Goal: Task Accomplishment & Management: Manage account settings

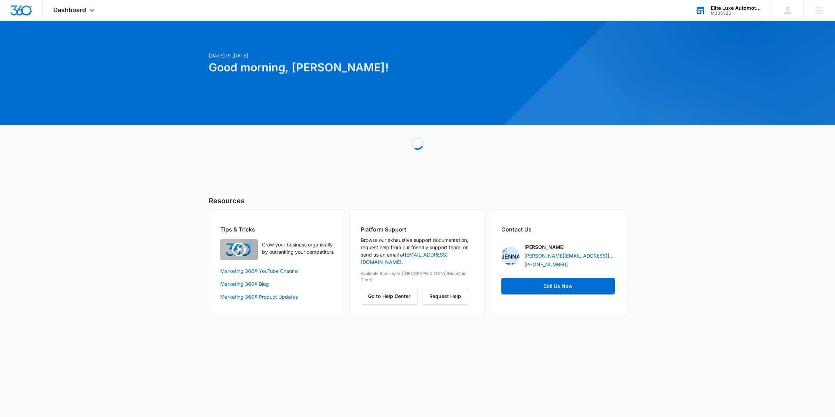
click at [702, 13] on icon at bounding box center [700, 10] width 10 height 10
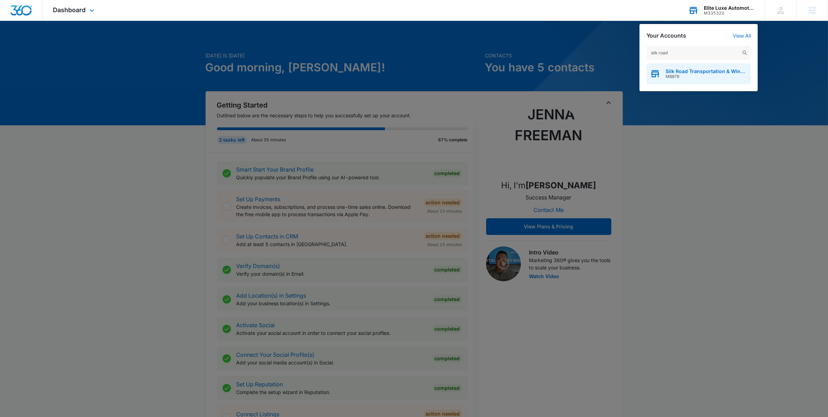
type input "silk road"
click at [688, 76] on span "M8879" at bounding box center [707, 76] width 82 height 5
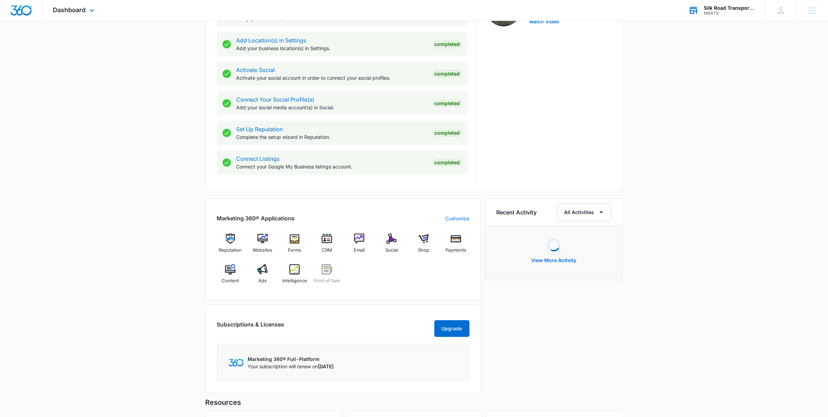
scroll to position [371, 0]
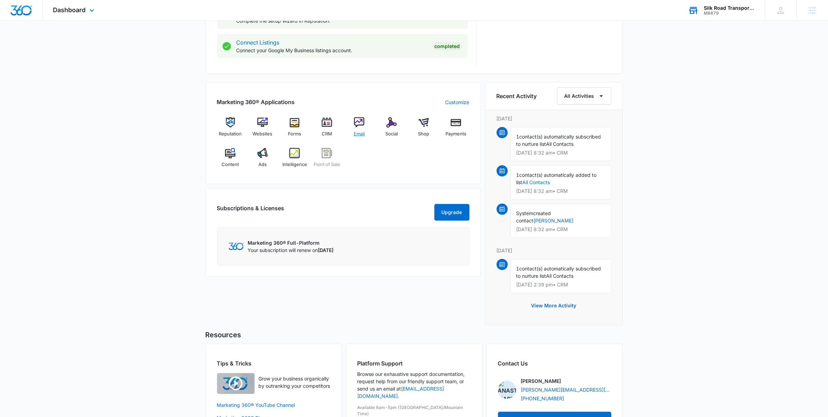
click at [356, 130] on div "Email" at bounding box center [359, 129] width 27 height 25
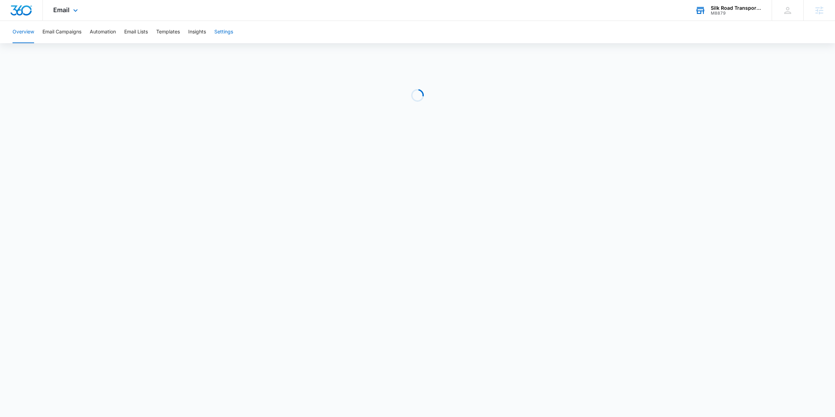
click at [230, 34] on button "Settings" at bounding box center [223, 32] width 19 height 22
click at [721, 6] on div "Silk Road Transportation & Wine Tours" at bounding box center [729, 8] width 51 height 6
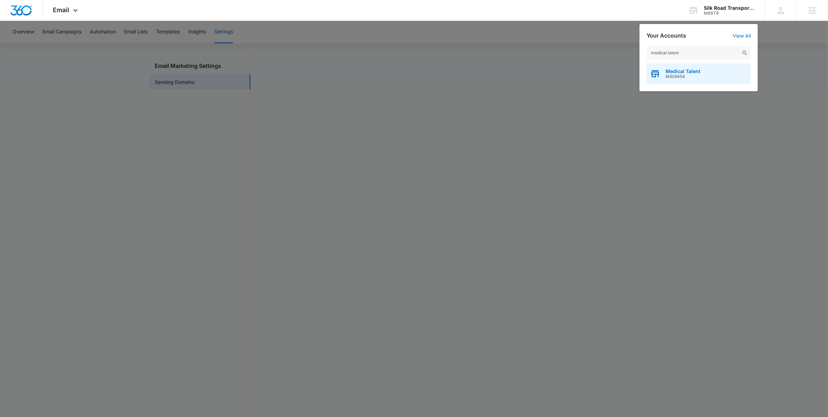
type input "medical talent"
click at [691, 72] on span "Medical Talent" at bounding box center [683, 72] width 35 height 6
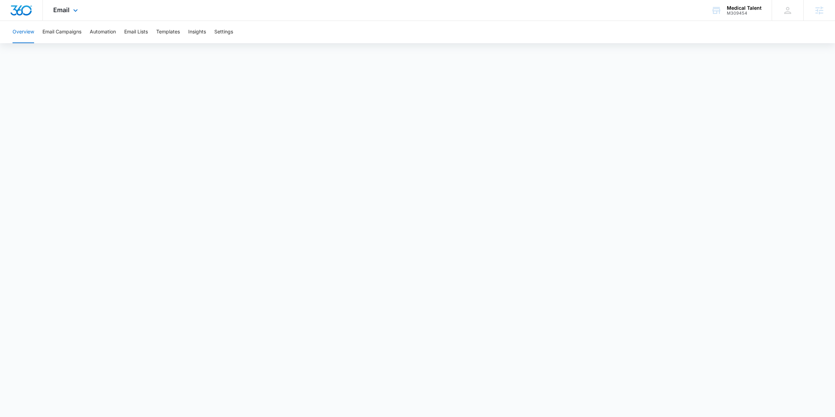
click at [70, 4] on div "Email Apps Reputation Forms CRM Email Social Payments POS Content Ads Intellige…" at bounding box center [66, 10] width 47 height 21
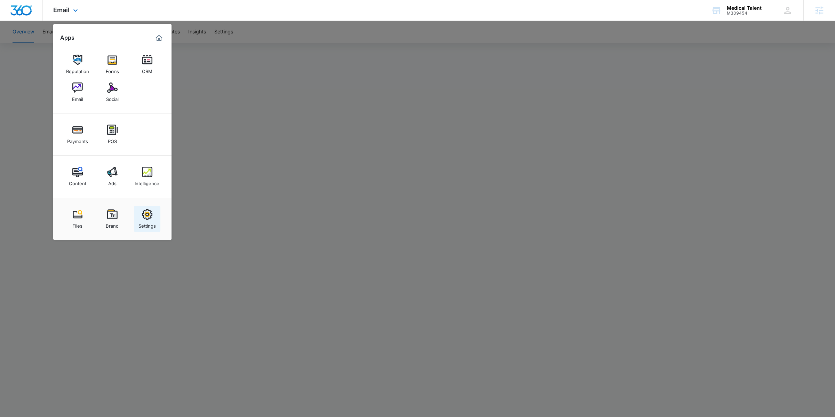
click at [141, 222] on div "Settings" at bounding box center [146, 224] width 17 height 9
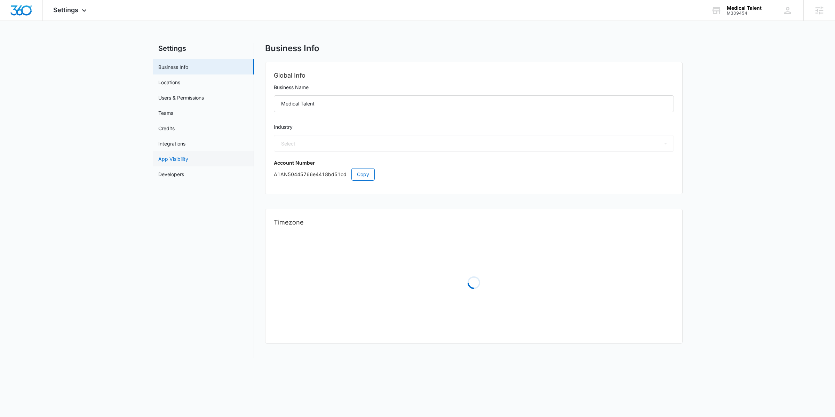
select select "52"
select select "US"
select select "America/Chicago"
click at [197, 96] on link "Users & Permissions" at bounding box center [181, 97] width 46 height 7
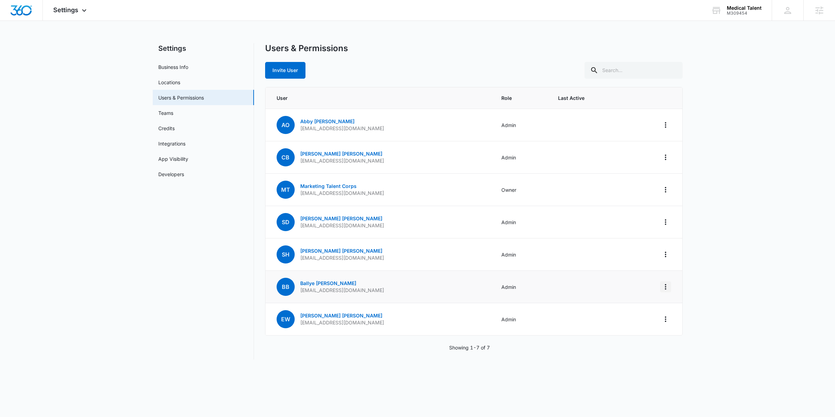
click at [664, 289] on icon "Actions" at bounding box center [665, 287] width 8 height 8
click at [628, 327] on div "Remove User" at bounding box center [622, 327] width 63 height 5
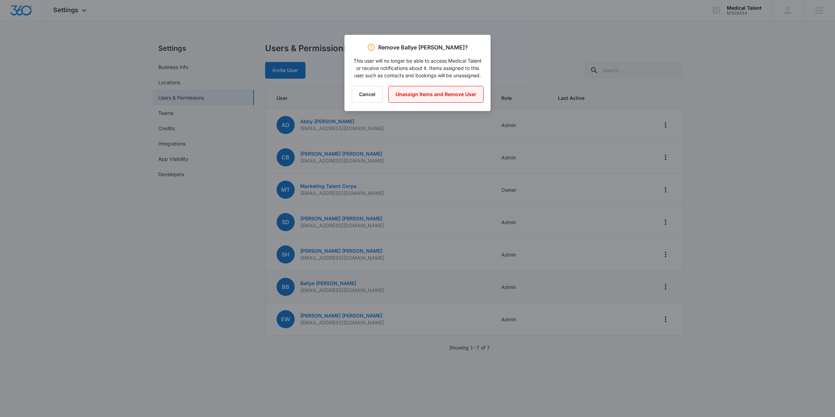
click at [443, 96] on button "Unassign Items and Remove User" at bounding box center [435, 94] width 95 height 17
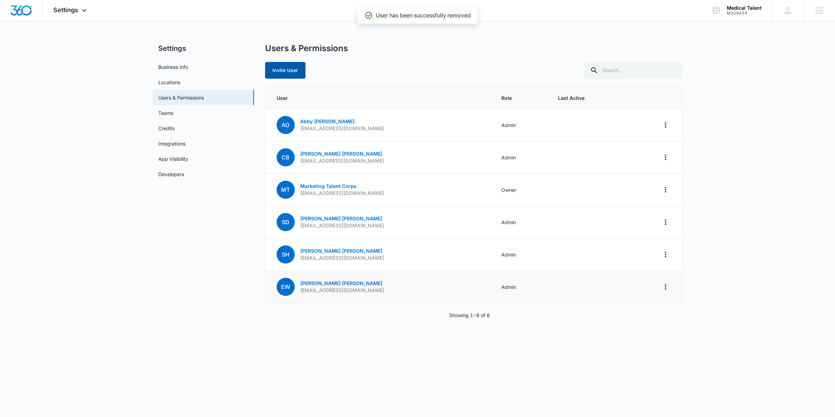
click at [290, 72] on button "Invite User" at bounding box center [285, 70] width 40 height 17
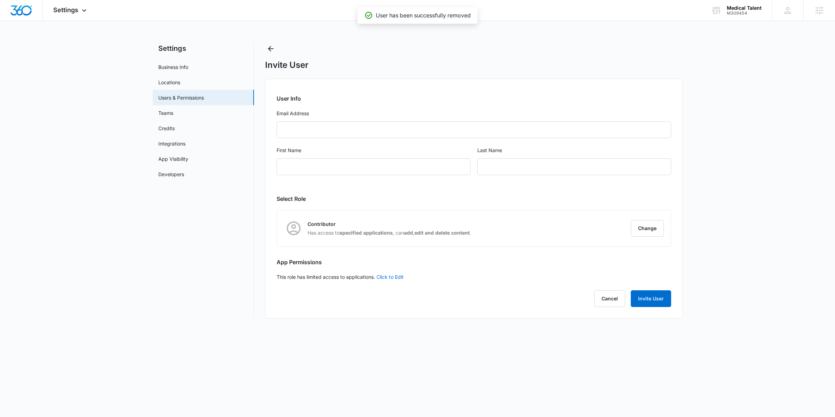
click at [331, 121] on form "User Info Email Address First Name Last Name" at bounding box center [474, 138] width 395 height 89
click at [331, 128] on input "Email Address" at bounding box center [474, 129] width 395 height 17
paste input "sdorminy@talentcorps.com"
type input "sdorminy@talentcorps.com"
click at [318, 171] on input "First Name" at bounding box center [374, 166] width 194 height 17
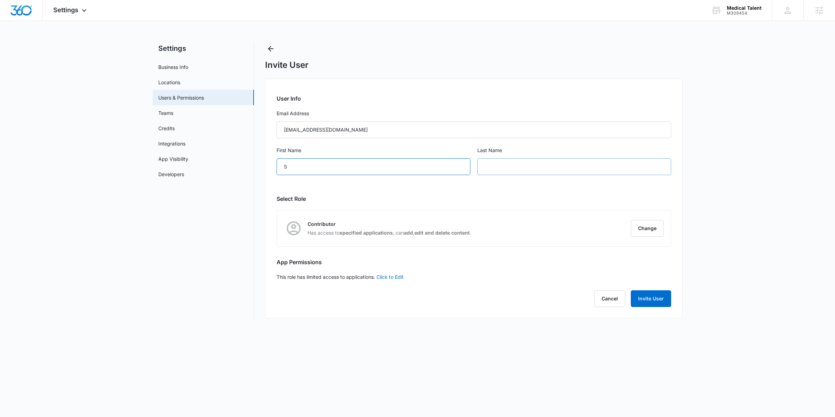
type input "S"
type input "Dorminy"
click at [651, 234] on button "Change" at bounding box center [647, 228] width 33 height 17
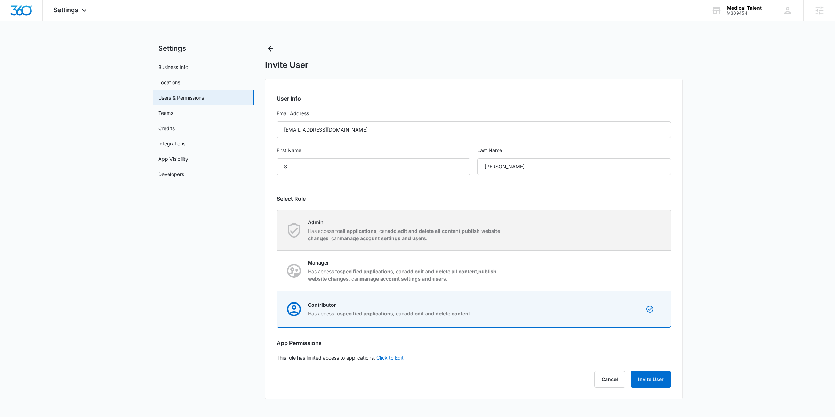
click at [544, 219] on div "Admin Has access to all applications , can add , edit and delete all content , …" at bounding box center [474, 230] width 394 height 40
click at [277, 230] on input "Admin Has access to all applications , can add , edit and delete all content , …" at bounding box center [277, 230] width 0 height 0
radio input "true"
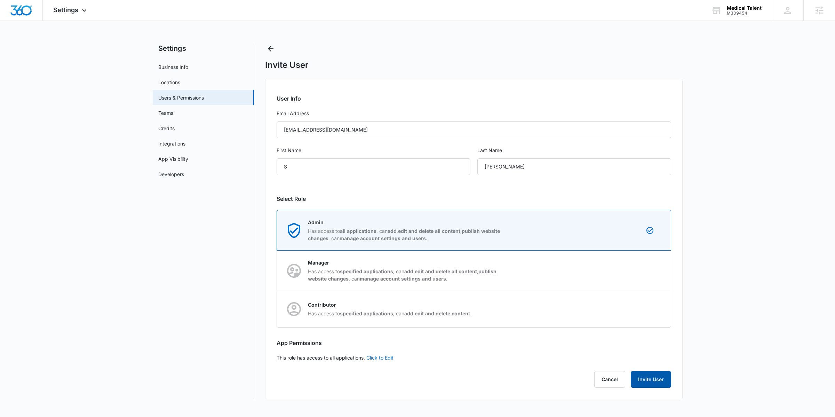
click at [648, 378] on button "Invite User" at bounding box center [651, 379] width 40 height 17
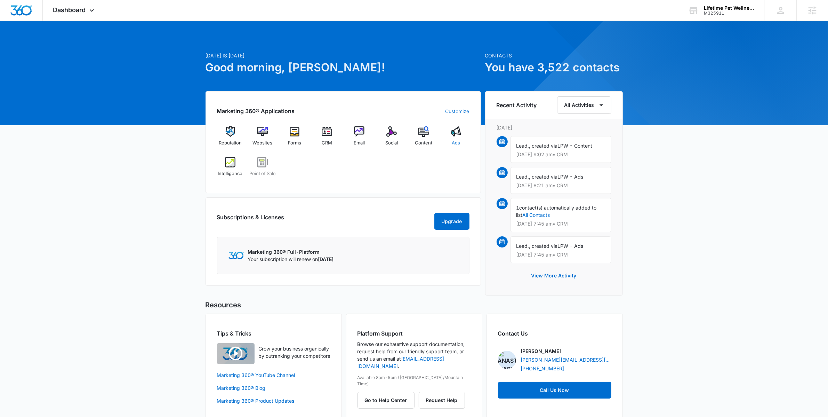
click at [463, 136] on div "Ads" at bounding box center [456, 138] width 27 height 25
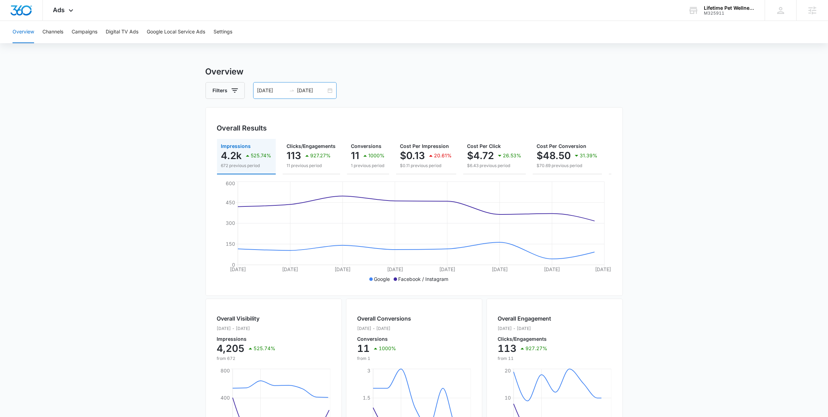
click at [333, 89] on div "08/20/2025 08/27/2025" at bounding box center [295, 90] width 84 height 17
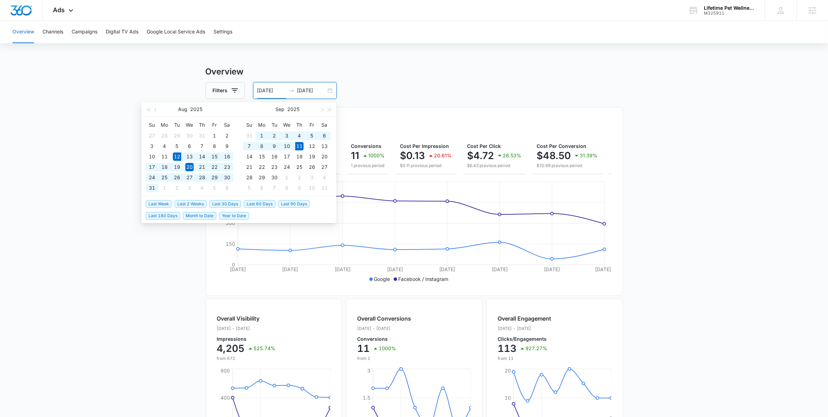
click at [225, 202] on span "Last 30 Days" at bounding box center [225, 204] width 32 height 8
type input "08/12/2025"
type input "09/11/2025"
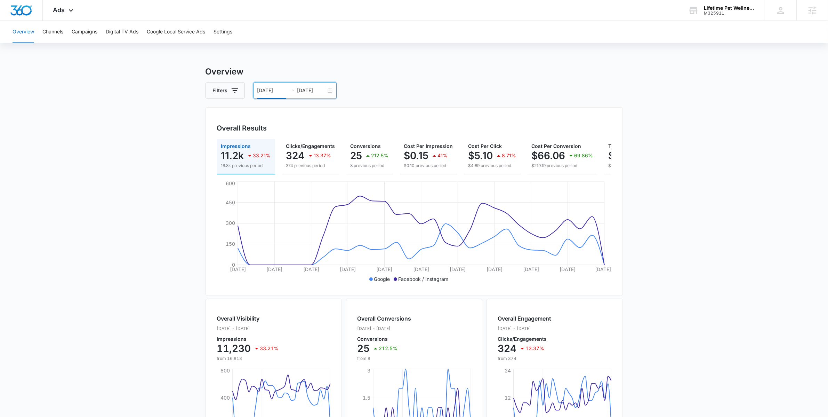
click at [330, 90] on div "08/12/2025 09/11/2025" at bounding box center [295, 90] width 84 height 17
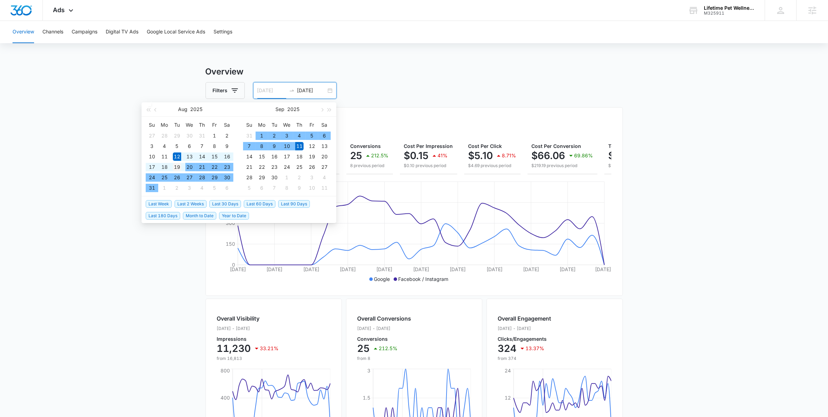
type input "08/19/2025"
click at [178, 168] on div "19" at bounding box center [177, 167] width 8 height 8
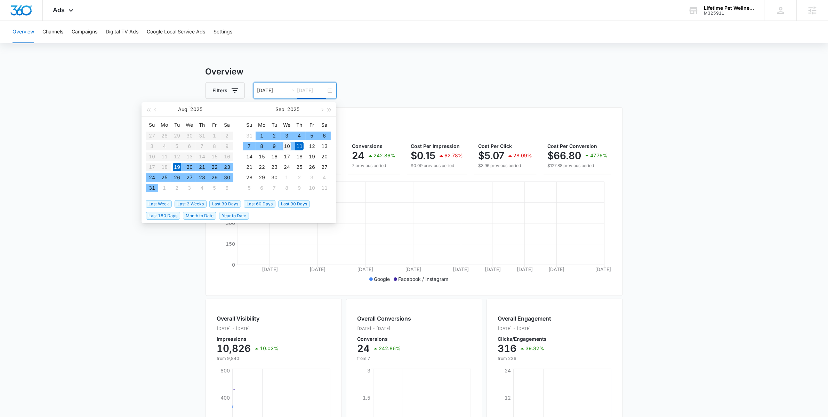
type input "09/10/2025"
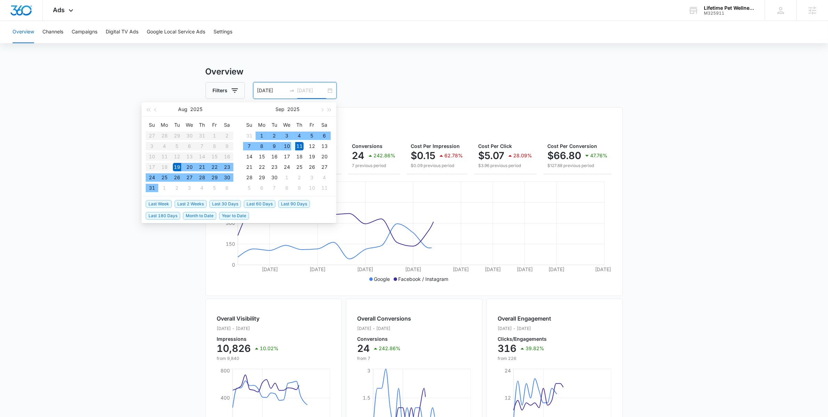
click at [290, 146] on div "10" at bounding box center [287, 146] width 8 height 8
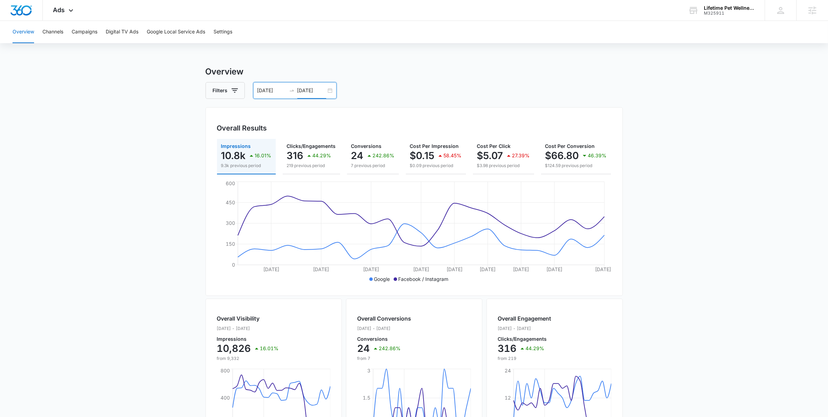
click at [189, 267] on main "Overview Filters 08/19/2025 09/10/2025 Overall Results Impressions 10.8k 16.01%…" at bounding box center [414, 315] width 828 height 500
click at [233, 92] on icon "button" at bounding box center [235, 90] width 8 height 8
click at [288, 117] on icon "Show Channel filters" at bounding box center [289, 115] width 2 height 3
click at [238, 141] on label "Google" at bounding box center [254, 139] width 80 height 7
click at [215, 140] on input "Google" at bounding box center [214, 139] width 0 height 0
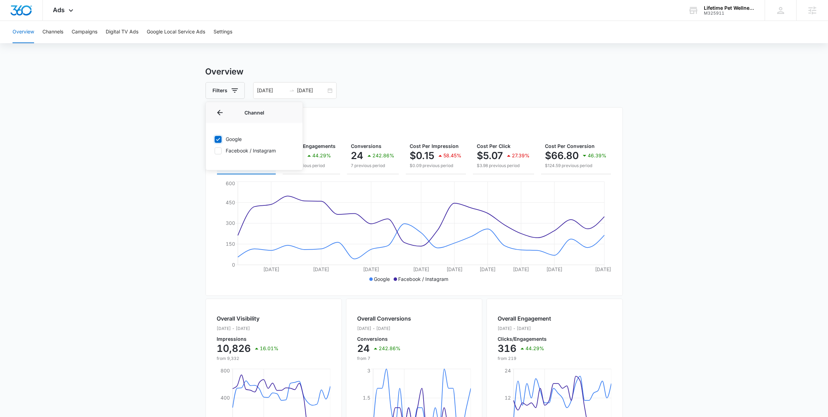
checkbox input "true"
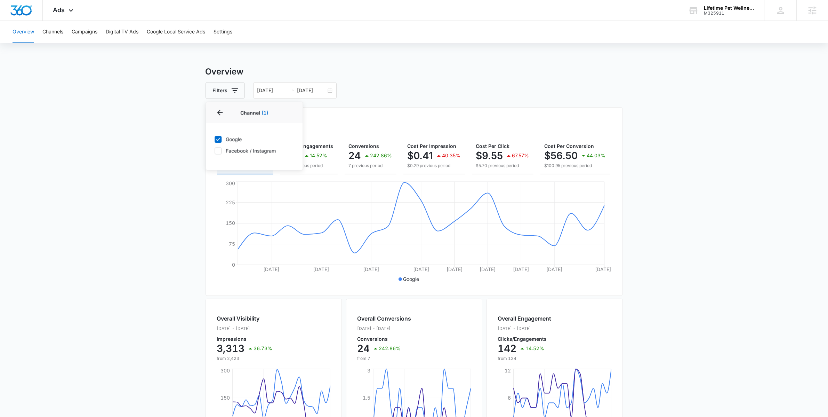
click at [176, 212] on main "Overview Filters Channel 1 Channel (1) Google Facebook / Instagram Type Clear A…" at bounding box center [414, 315] width 828 height 500
click at [242, 86] on button "Filters" at bounding box center [225, 90] width 39 height 17
click at [285, 113] on icon "Show Channel filters" at bounding box center [289, 116] width 8 height 8
click at [230, 151] on label "Facebook / Instagram" at bounding box center [254, 150] width 80 height 7
click at [215, 151] on input "Facebook / Instagram" at bounding box center [214, 151] width 0 height 0
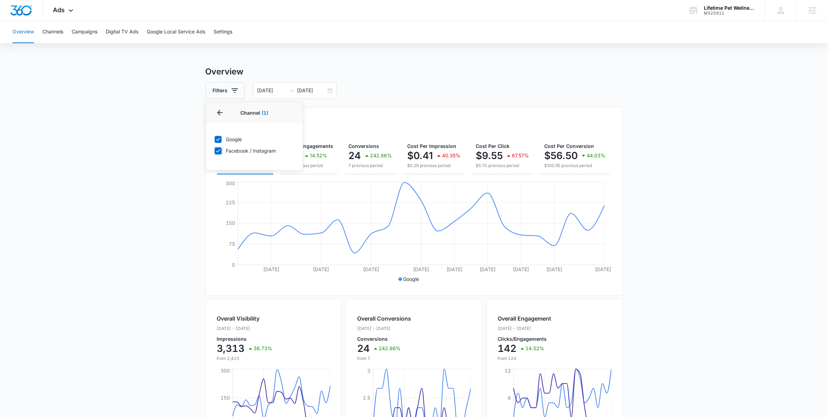
checkbox input "true"
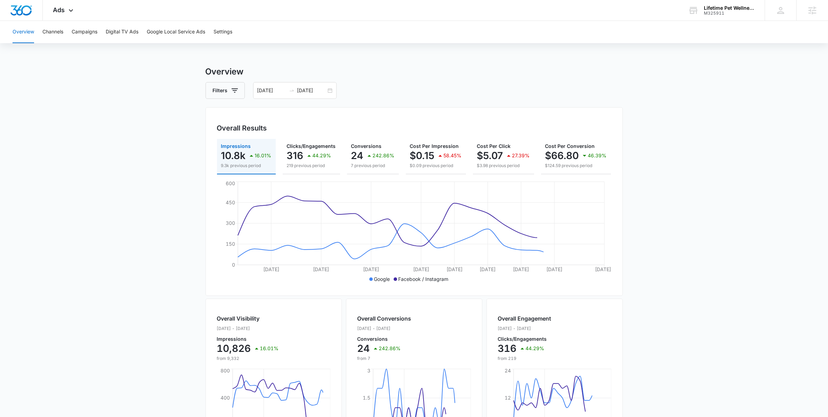
click at [140, 123] on main "Overview Filters 08/19/2025 09/10/2025 Overall Results Impressions 10.8k 16.01%…" at bounding box center [414, 315] width 828 height 500
click at [329, 91] on div "08/19/2025 09/10/2025" at bounding box center [295, 90] width 84 height 17
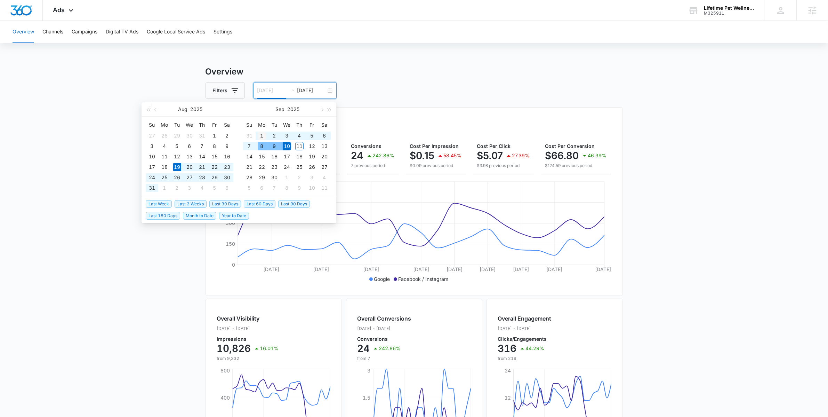
type input "09/01/2025"
click at [261, 137] on div "1" at bounding box center [262, 136] width 8 height 8
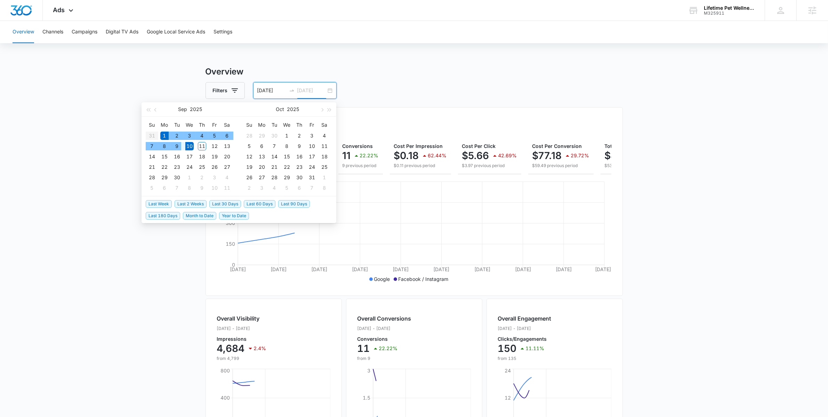
type input "09/10/2025"
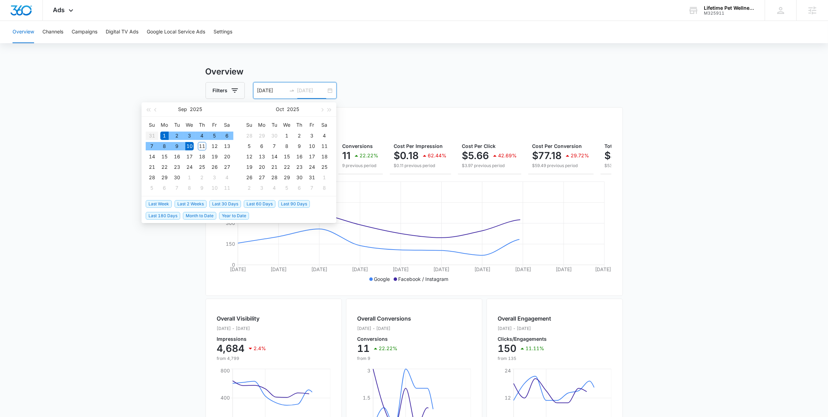
click at [189, 146] on div "10" at bounding box center [189, 146] width 8 height 8
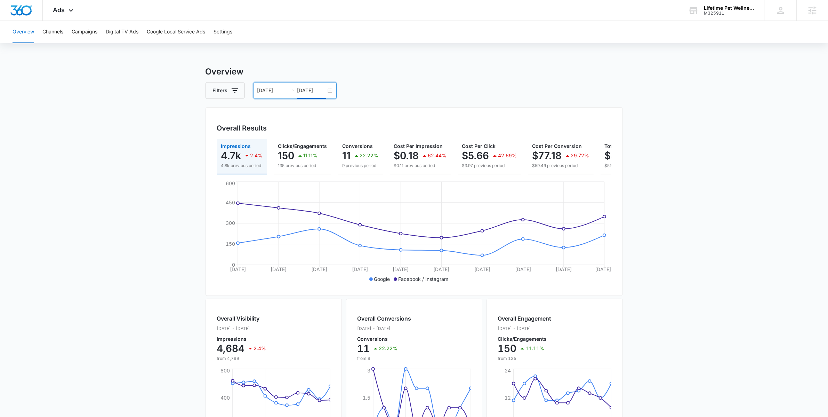
scroll to position [0, 65]
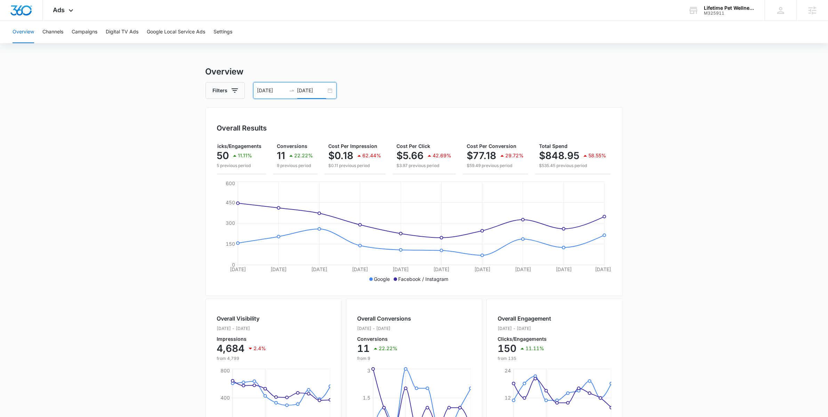
click at [332, 93] on div "09/01/2025 09/10/2025" at bounding box center [295, 90] width 84 height 17
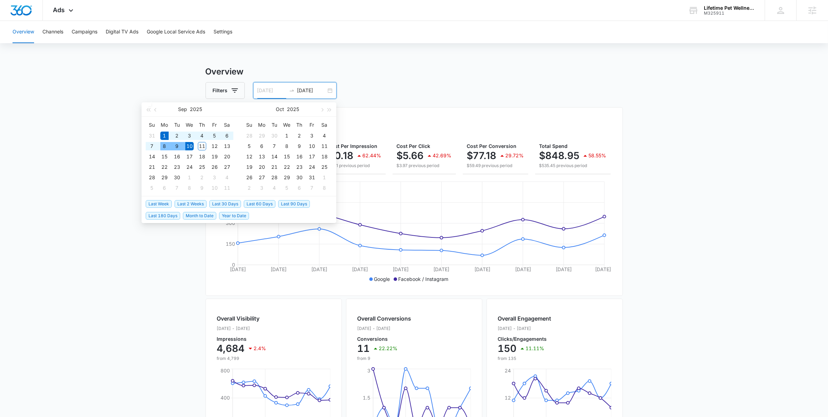
type input "09/01/2025"
click at [164, 137] on div "1" at bounding box center [164, 136] width 8 height 8
type input "09/09/2025"
click at [175, 145] on div "9" at bounding box center [177, 146] width 8 height 8
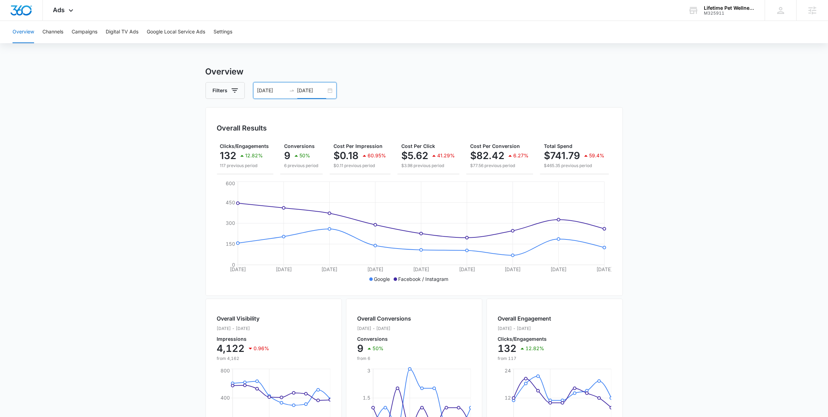
scroll to position [0, 0]
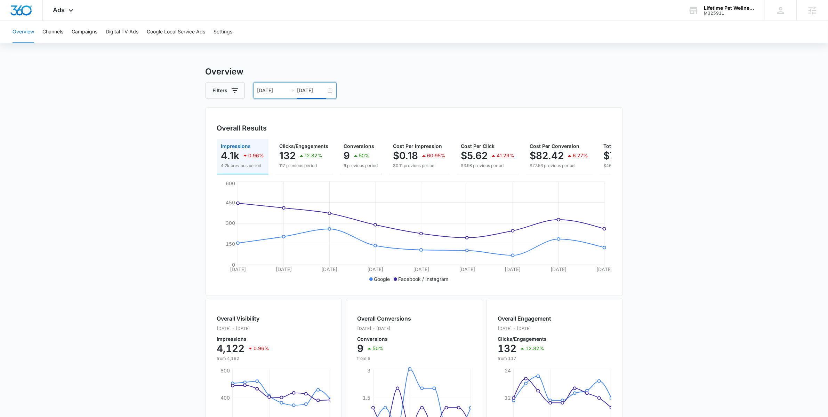
click at [333, 88] on div "09/01/2025 09/09/2025" at bounding box center [295, 90] width 84 height 17
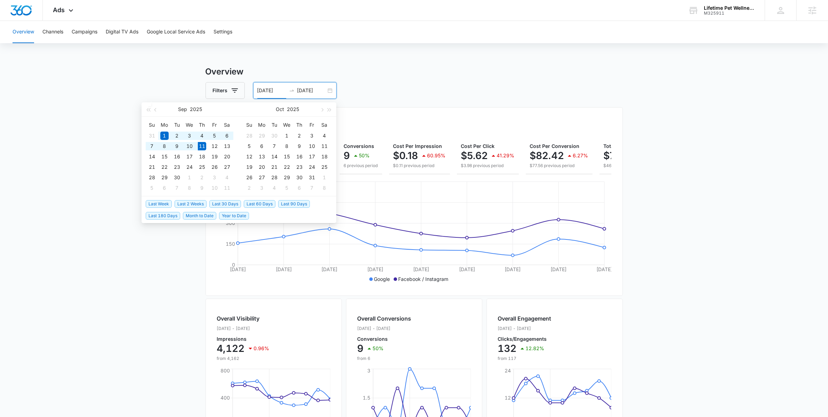
click at [224, 204] on span "Last 30 Days" at bounding box center [225, 204] width 32 height 8
type input "[DATE]"
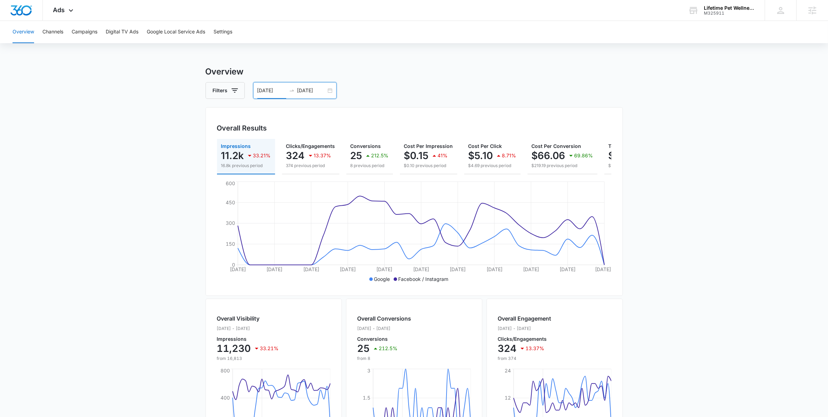
click at [330, 90] on div "08/12/2025 09/11/2025" at bounding box center [295, 90] width 84 height 17
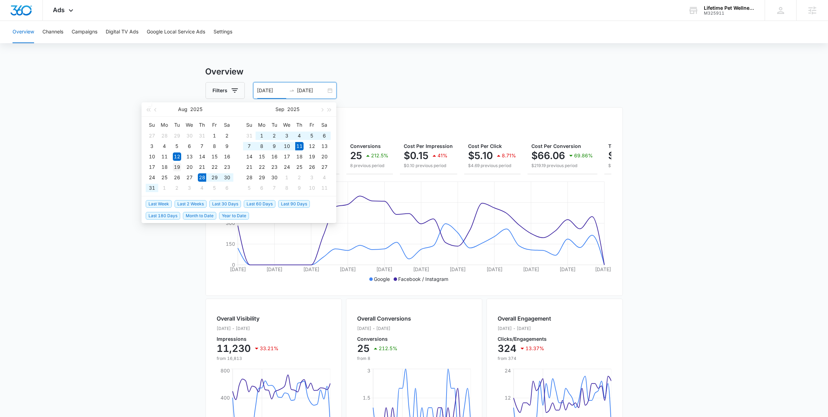
type input "08/19/2025"
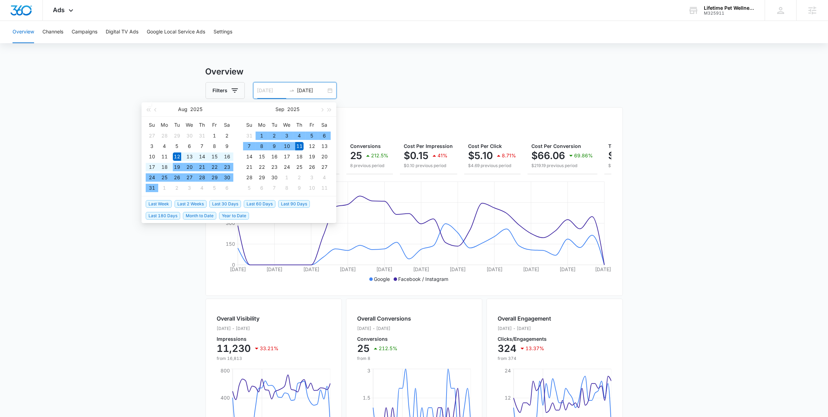
click at [180, 169] on div "19" at bounding box center [177, 167] width 8 height 8
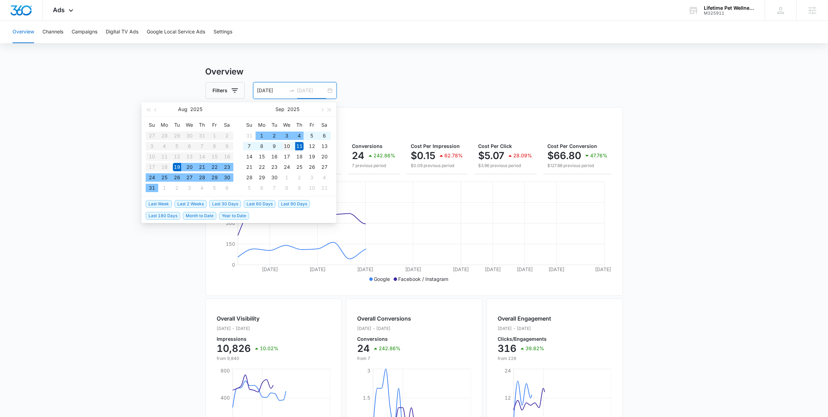
type input "09/10/2025"
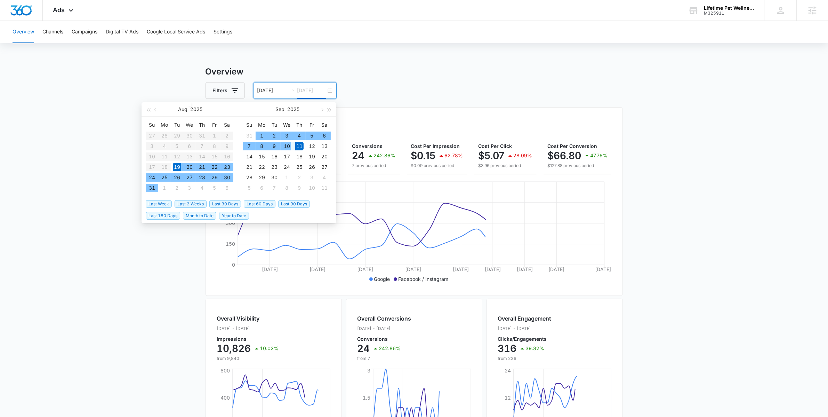
click at [286, 147] on div "10" at bounding box center [287, 146] width 8 height 8
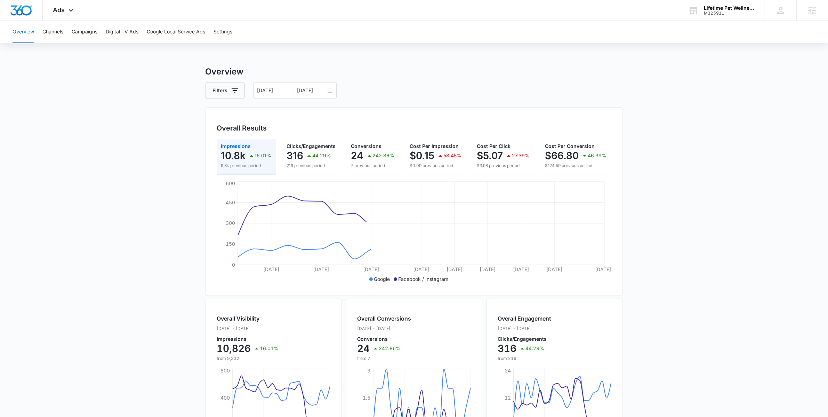
click at [174, 281] on main "Overview Filters 08/19/2025 09/10/2025 Overall Results Impressions 10.8k 16.01%…" at bounding box center [414, 315] width 828 height 500
click at [64, 8] on span "Ads" at bounding box center [59, 9] width 12 height 7
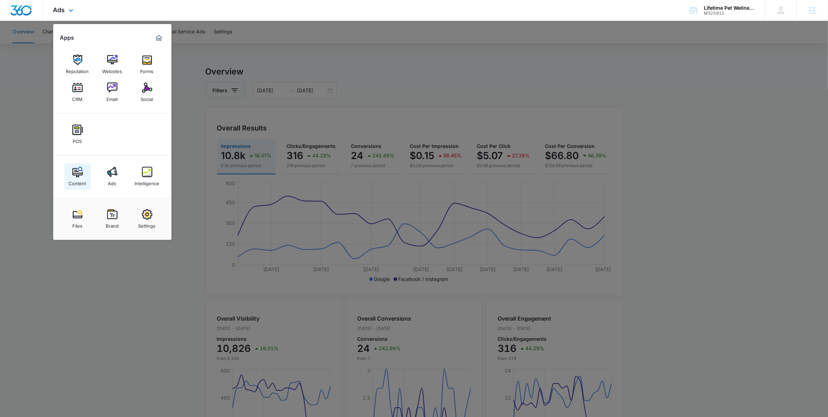
click at [83, 183] on div "Content" at bounding box center [77, 181] width 17 height 9
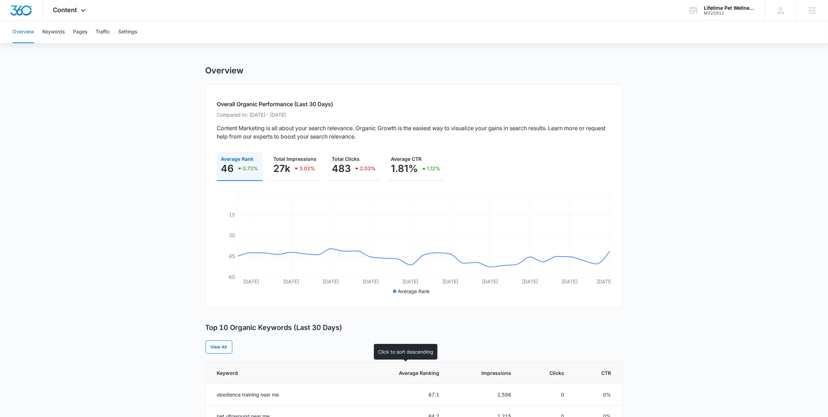
click at [424, 372] on span "Average Ranking" at bounding box center [410, 372] width 58 height 7
click at [76, 14] on div "Content Apps Reputation Websites Forms CRM Email Social POS Content Ads Intelli…" at bounding box center [70, 10] width 55 height 21
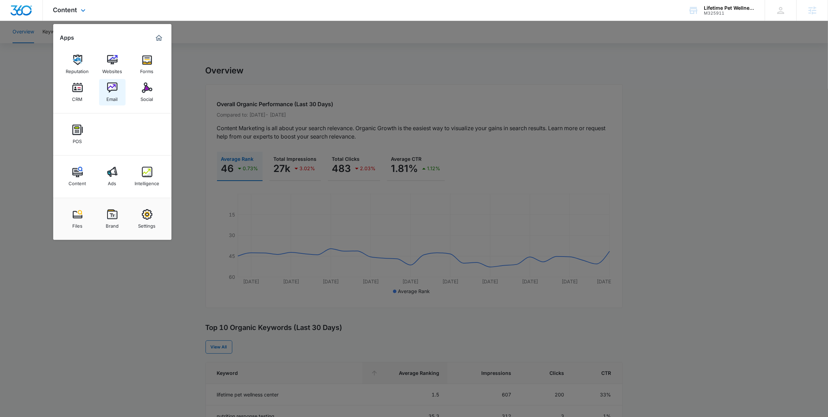
click at [114, 86] on img at bounding box center [112, 87] width 10 height 10
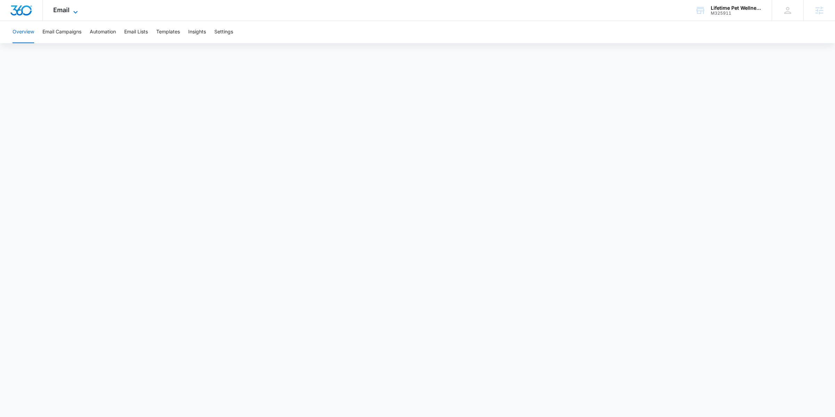
click at [72, 9] on icon at bounding box center [75, 12] width 8 height 8
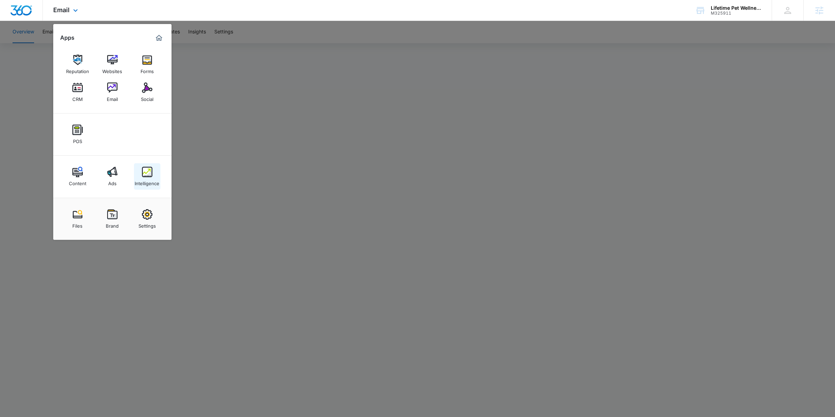
click at [150, 182] on div "Intelligence" at bounding box center [147, 181] width 25 height 9
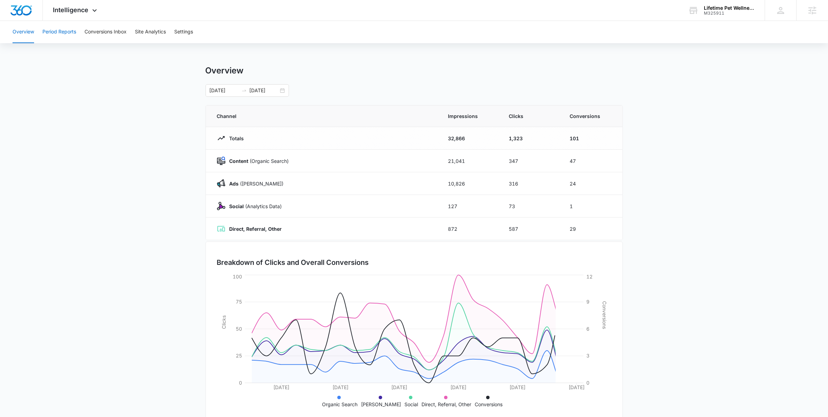
click at [68, 32] on button "Period Reports" at bounding box center [59, 32] width 34 height 22
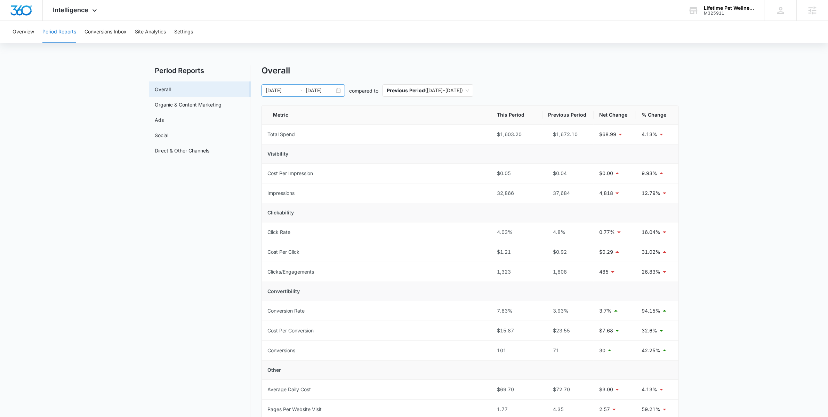
click at [337, 90] on div "08/19/2025 09/10/2025" at bounding box center [304, 90] width 84 height 13
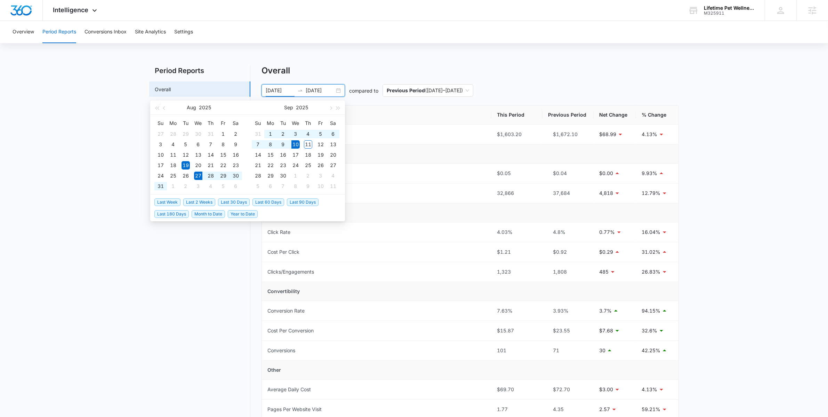
click at [213, 203] on span "Last 2 Weeks" at bounding box center [199, 202] width 32 height 8
type input "08/27/2025"
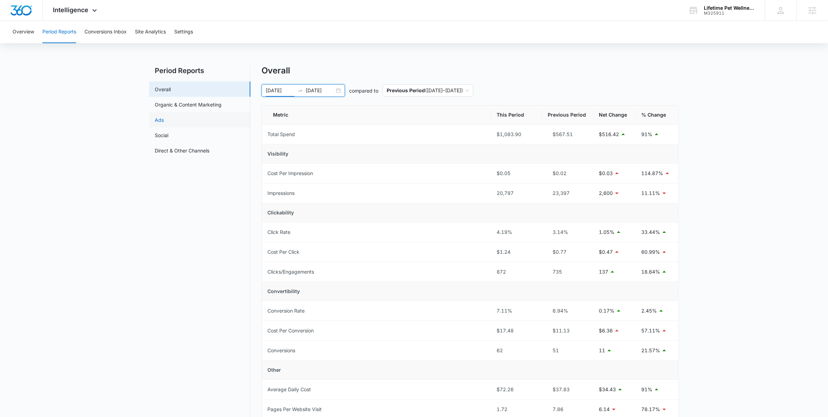
click at [164, 119] on link "Ads" at bounding box center [159, 119] width 9 height 7
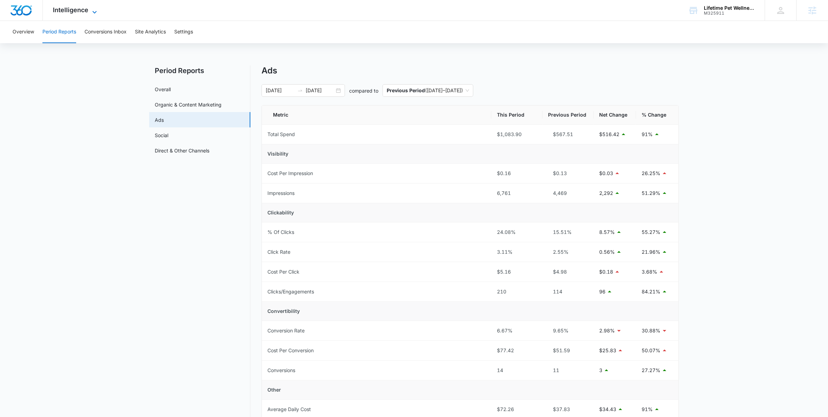
click at [83, 8] on span "Intelligence" at bounding box center [70, 9] width 35 height 7
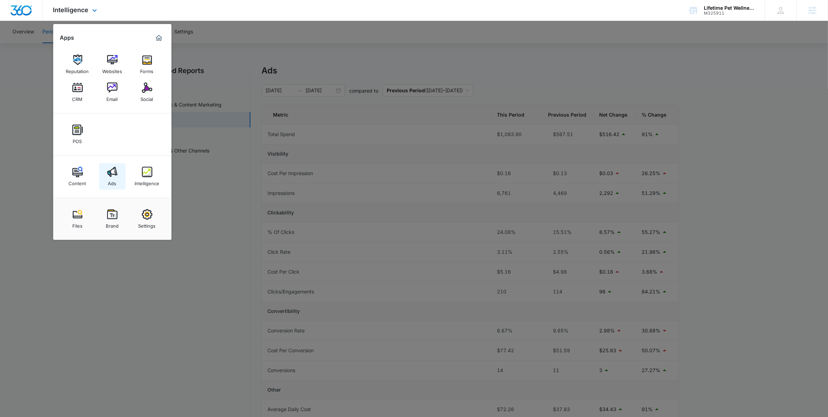
click at [113, 178] on div "Ads" at bounding box center [112, 181] width 8 height 9
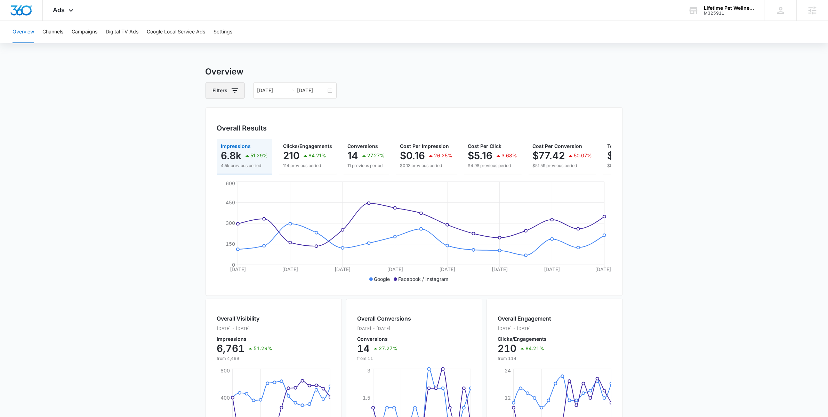
click at [235, 92] on icon "button" at bounding box center [235, 90] width 6 height 4
click at [290, 114] on icon "Show Channel filters" at bounding box center [289, 116] width 8 height 8
click at [234, 150] on label "Facebook / Instagram" at bounding box center [254, 150] width 80 height 7
click at [215, 151] on input "Facebook / Instagram" at bounding box center [214, 151] width 0 height 0
checkbox input "false"
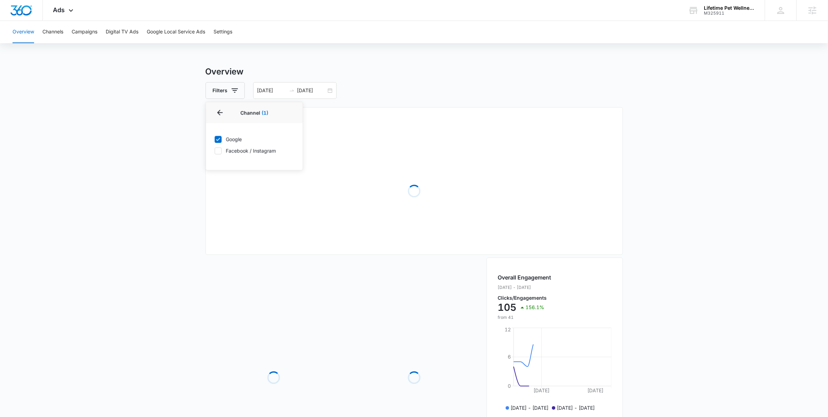
click at [179, 190] on main "Overview Filters Channel 1 Channel (1) Google Facebook / Instagram Type Clear A…" at bounding box center [414, 294] width 828 height 459
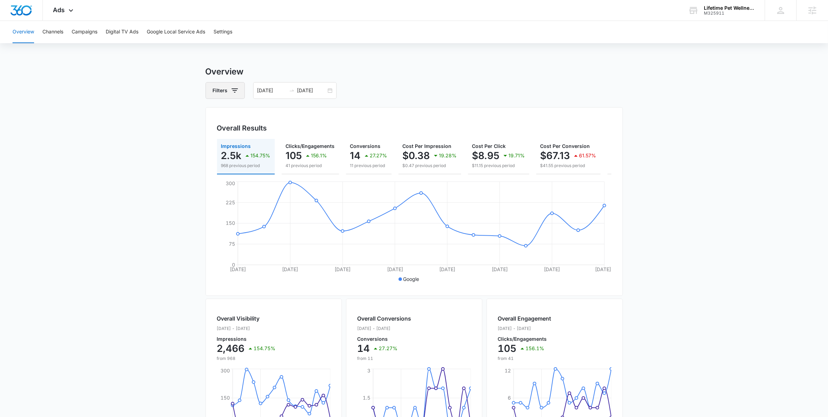
click at [243, 91] on button "Filters" at bounding box center [225, 90] width 39 height 17
click at [291, 114] on icon "Show Channel filters" at bounding box center [289, 116] width 8 height 8
click at [390, 94] on div "Filters 08/27/2025 09/10/2025" at bounding box center [415, 90] width 418 height 17
click at [354, 65] on h3 "Overview" at bounding box center [415, 71] width 418 height 13
click at [144, 76] on main "Overview Filters 08/27/2025 09/10/2025 Overall Results Impressions 2.5k 154.75%…" at bounding box center [414, 315] width 828 height 500
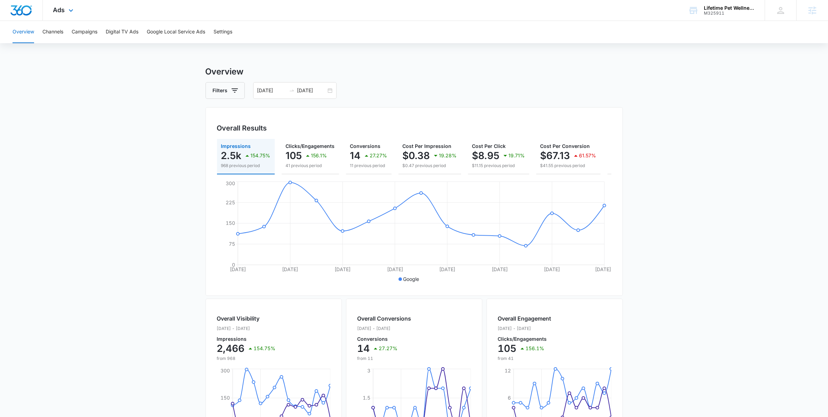
click at [76, 10] on div "Ads Apps Reputation Websites Forms CRM Email Social POS Content Ads Intelligenc…" at bounding box center [64, 10] width 43 height 21
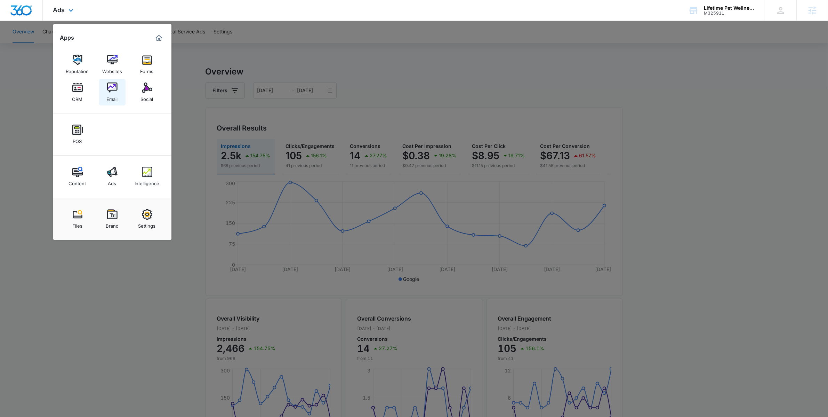
click at [108, 93] on div "Email" at bounding box center [112, 97] width 11 height 9
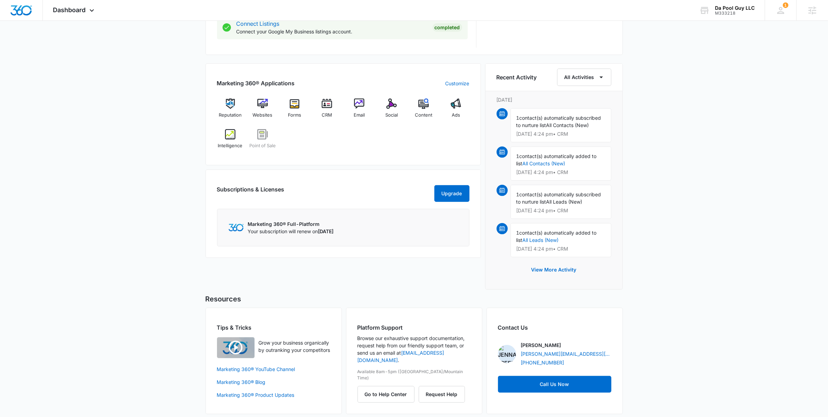
scroll to position [396, 0]
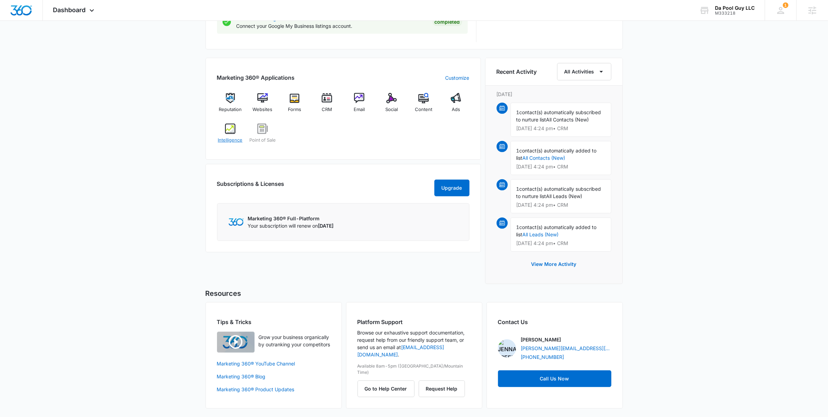
click at [236, 133] on div "Intelligence" at bounding box center [230, 136] width 27 height 25
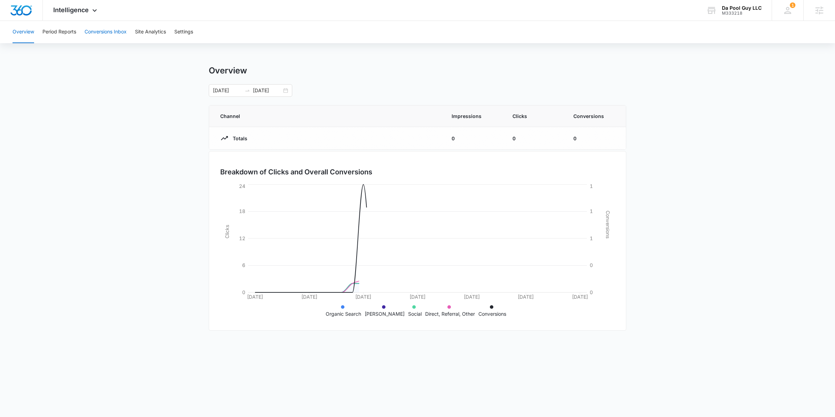
click at [102, 27] on button "Conversions Inbox" at bounding box center [106, 32] width 42 height 22
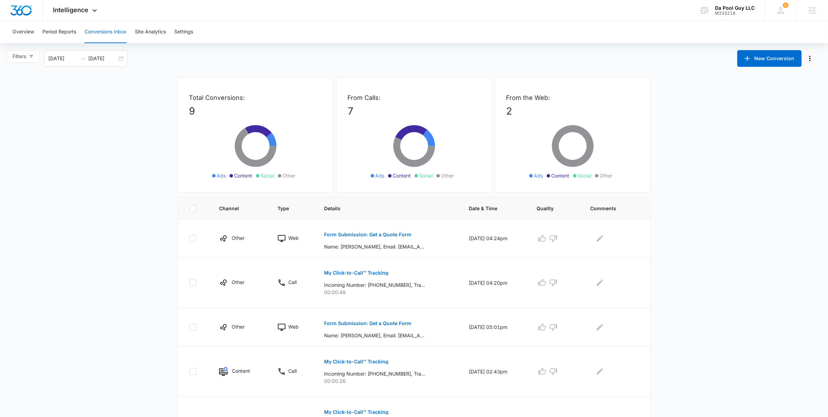
click at [165, 321] on main "Filters [DATE] [DATE] New Conversion Total Conversions: 9 Ads Content Social Ot…" at bounding box center [414, 357] width 828 height 614
click at [84, 14] on div "Intelligence Apps Reputation Websites Forms CRM Email Social POS Content Ads In…" at bounding box center [76, 10] width 66 height 21
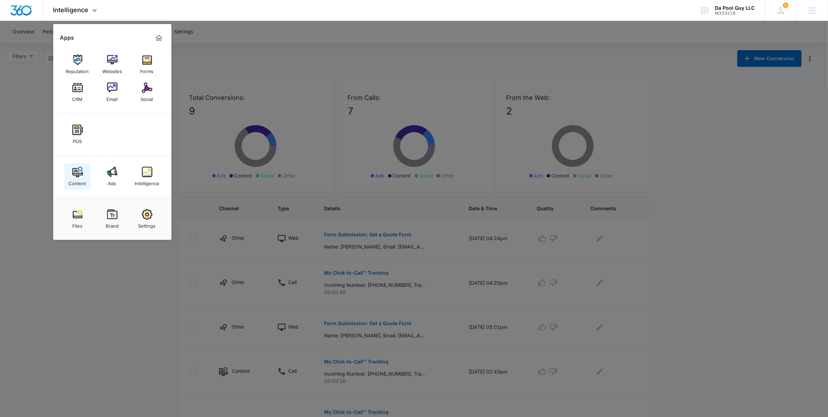
click at [81, 185] on div "Content" at bounding box center [77, 181] width 17 height 9
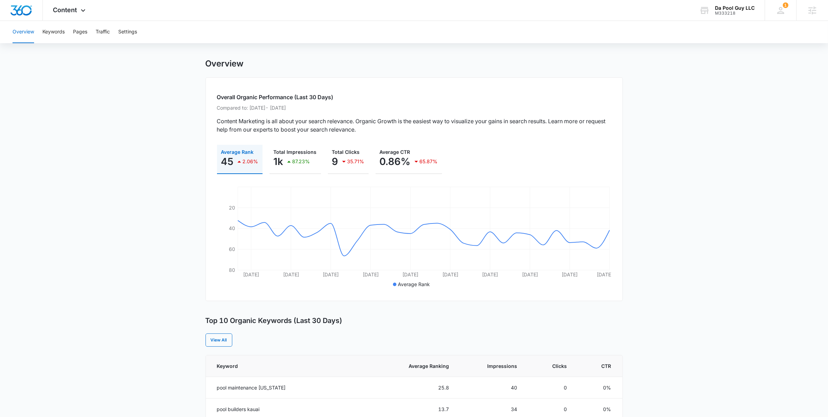
scroll to position [146, 0]
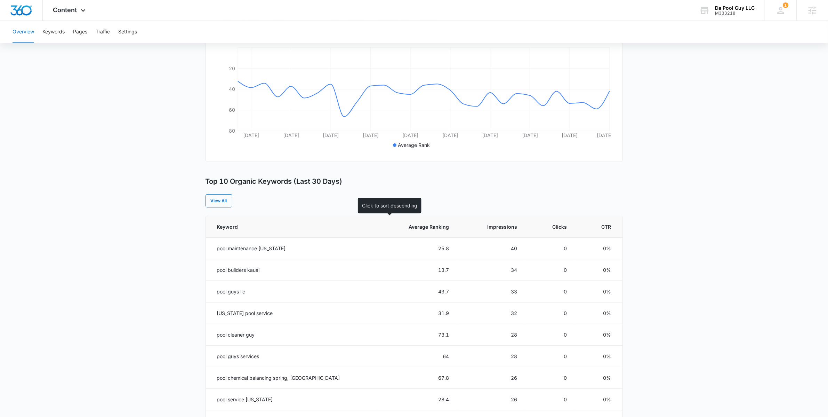
click at [421, 232] on th "Average Ranking" at bounding box center [417, 227] width 81 height 22
drag, startPoint x: 421, startPoint y: 232, endPoint x: 421, endPoint y: 221, distance: 11.2
click at [422, 231] on th "Average Ranking" at bounding box center [417, 227] width 81 height 22
